Goal: Transaction & Acquisition: Purchase product/service

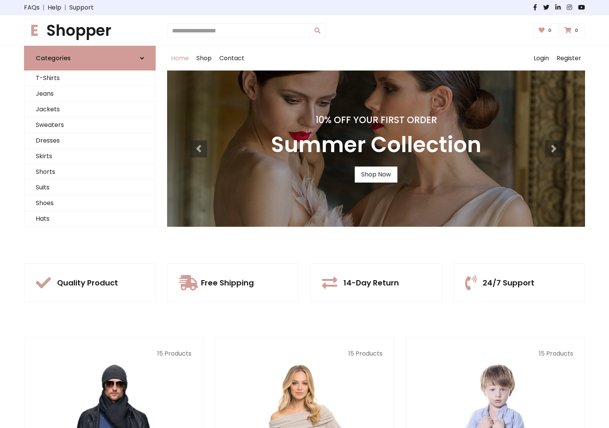
click at [305, 214] on div "10% Off Your First Order Summer Collection Shop Now" at bounding box center [376, 148] width 418 height 156
click at [376, 174] on link "Shop Now" at bounding box center [376, 174] width 43 height 16
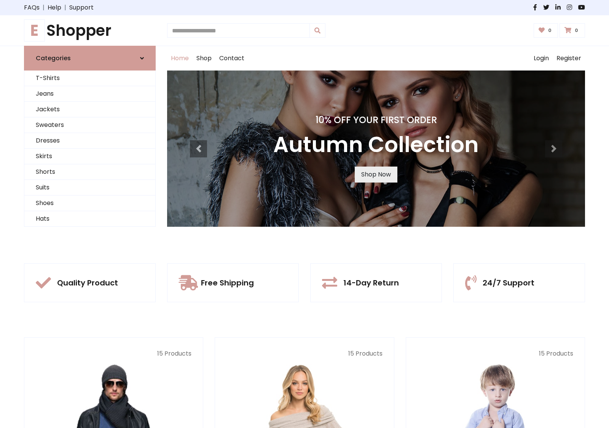
click at [376, 174] on link "Shop Now" at bounding box center [376, 174] width 43 height 16
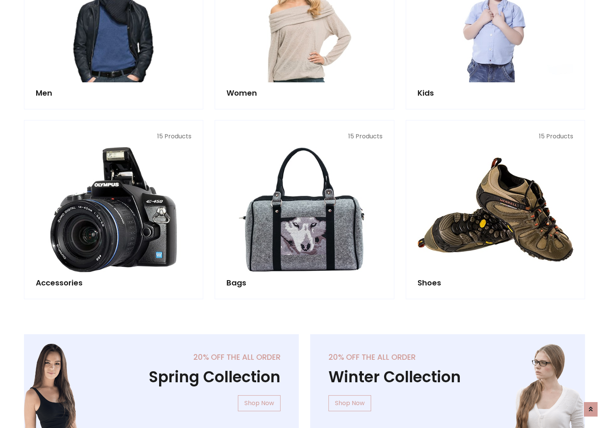
scroll to position [760, 0]
